Goal: Information Seeking & Learning: Understand process/instructions

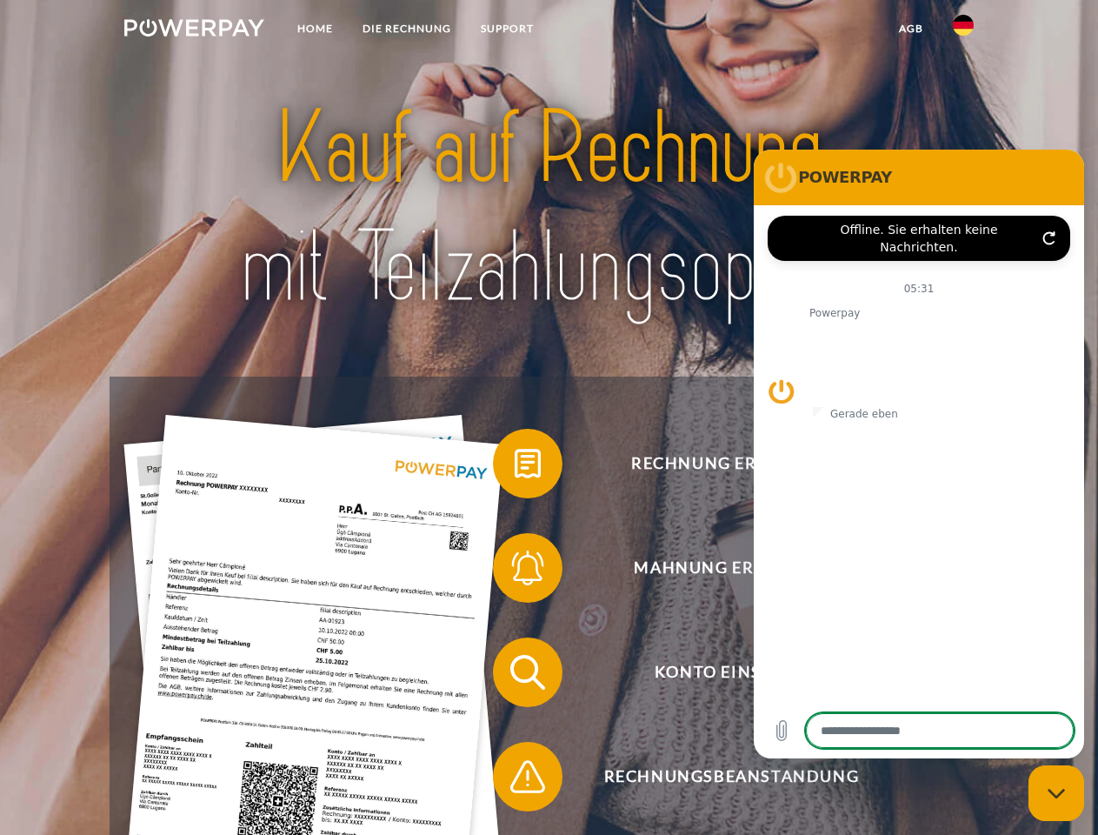
click at [194, 30] on img at bounding box center [194, 27] width 140 height 17
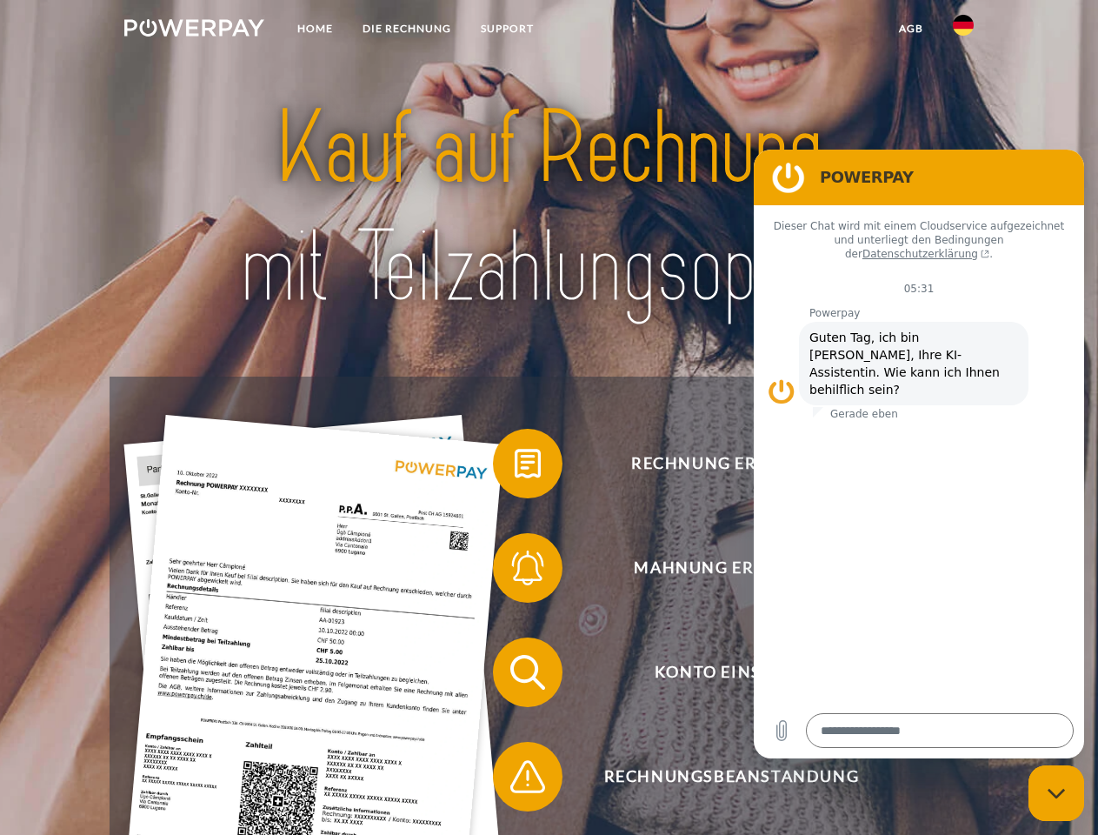
click at [964, 30] on img at bounding box center [963, 25] width 21 height 21
click at [911, 29] on link "agb" at bounding box center [912, 28] width 54 height 31
click at [515, 467] on span at bounding box center [501, 463] width 87 height 87
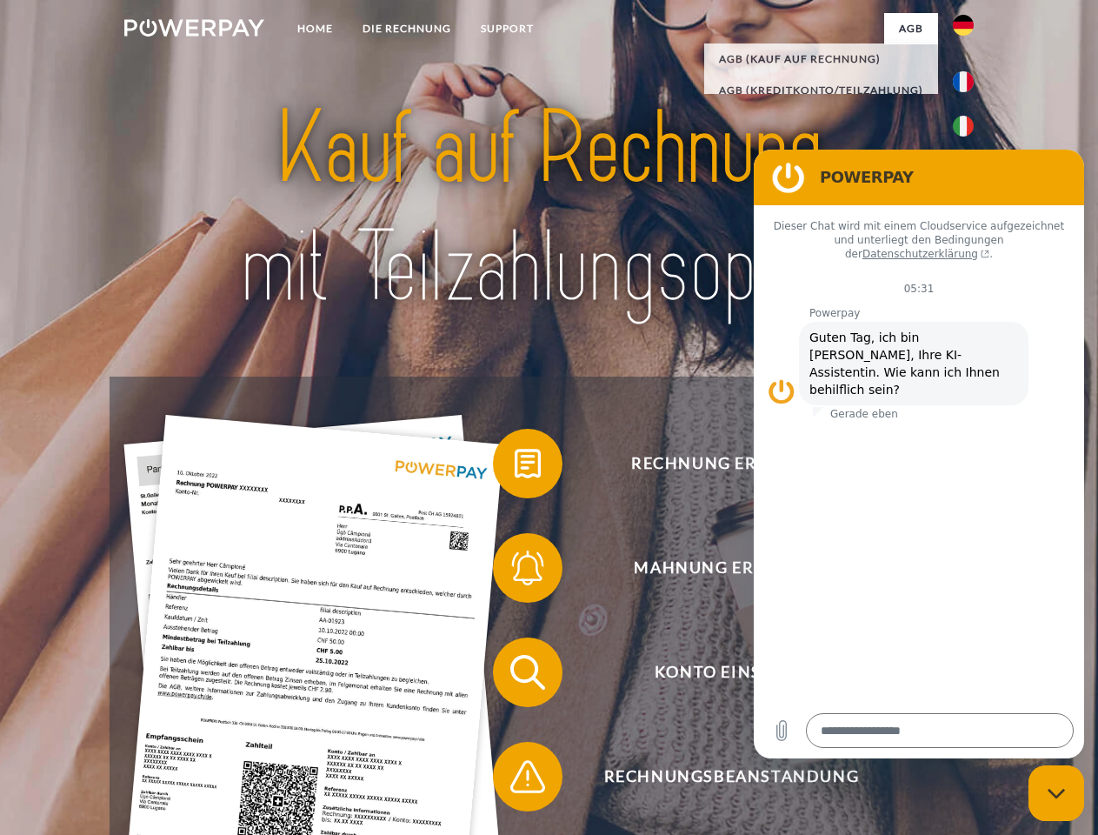
click at [515, 571] on span at bounding box center [501, 567] width 87 height 87
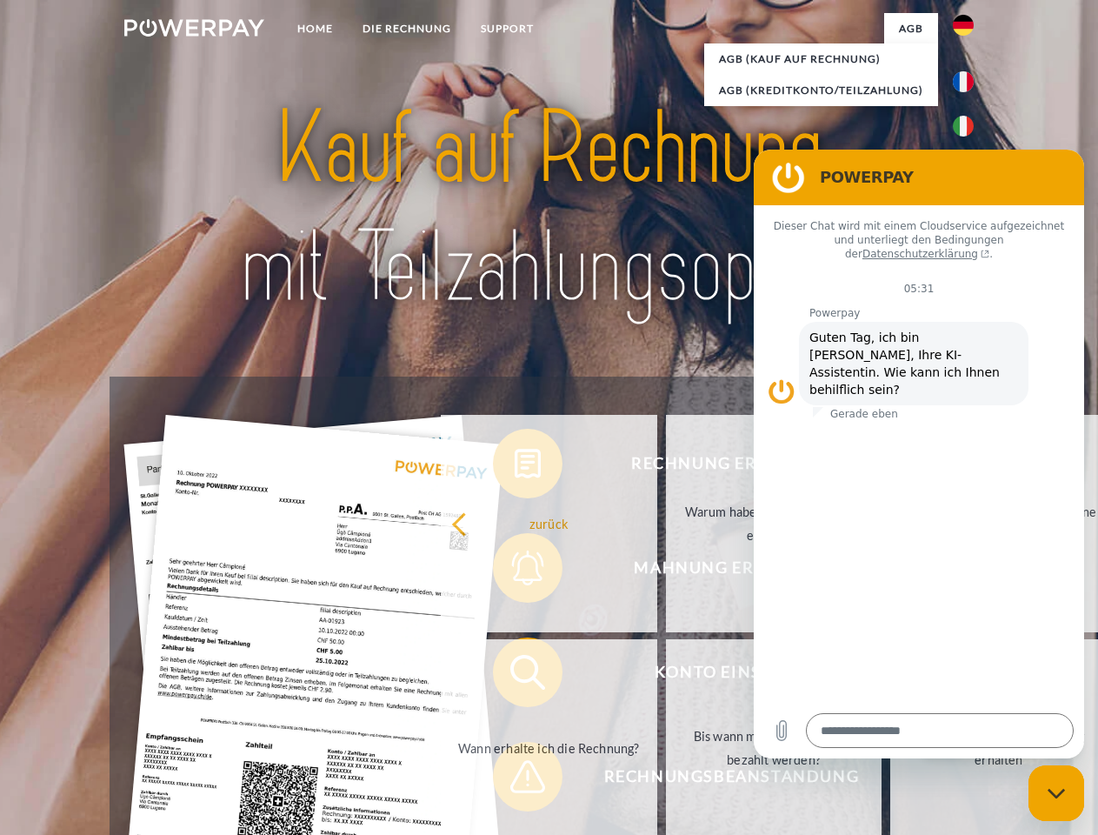
click at [666, 676] on link "Bis wann muss die Rechnung bezahlt werden?" at bounding box center [774, 747] width 217 height 217
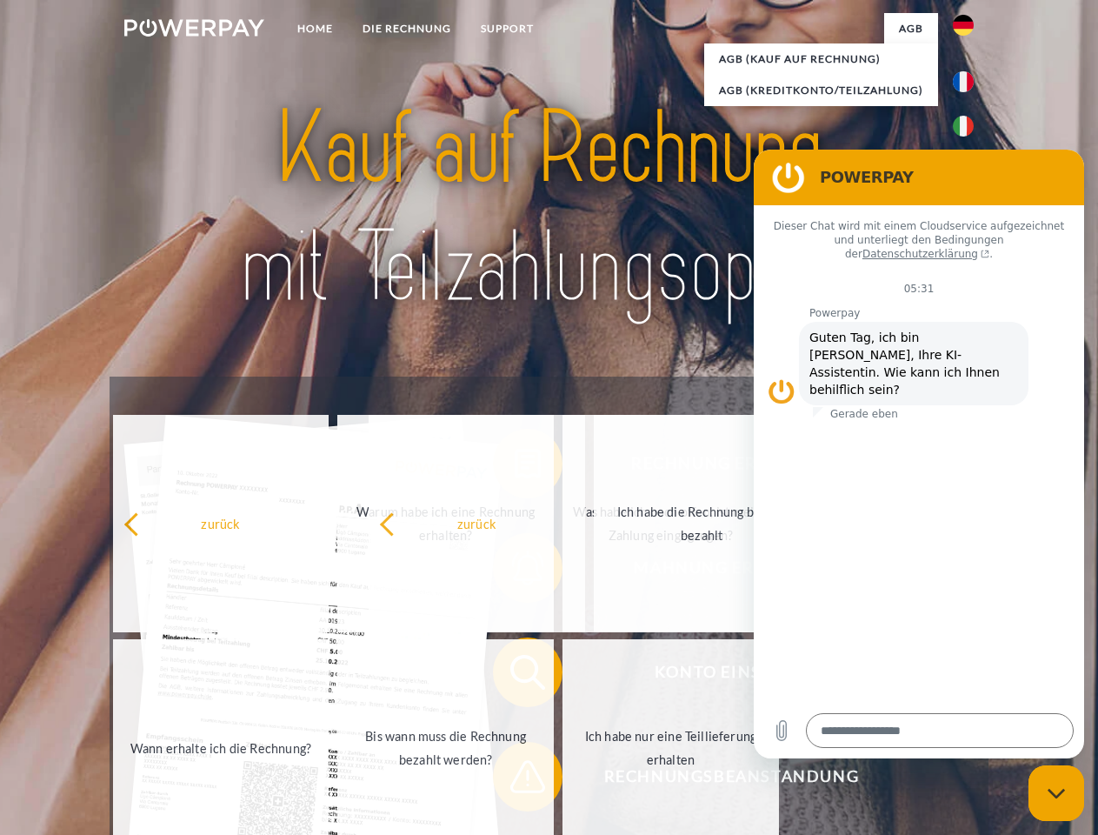
click at [515, 780] on span at bounding box center [501, 776] width 87 height 87
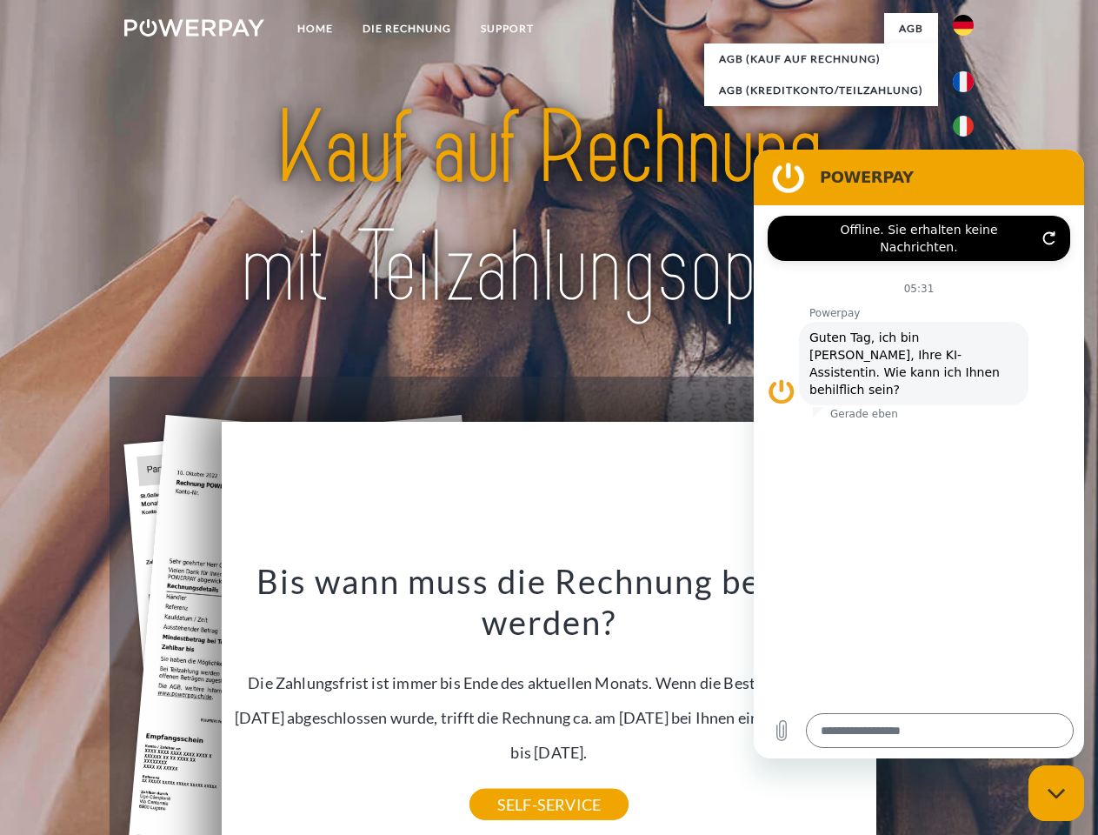
click at [1057, 793] on icon "Messaging-Fenster schließen" at bounding box center [1057, 793] width 18 height 11
type textarea "*"
